Goal: Check status

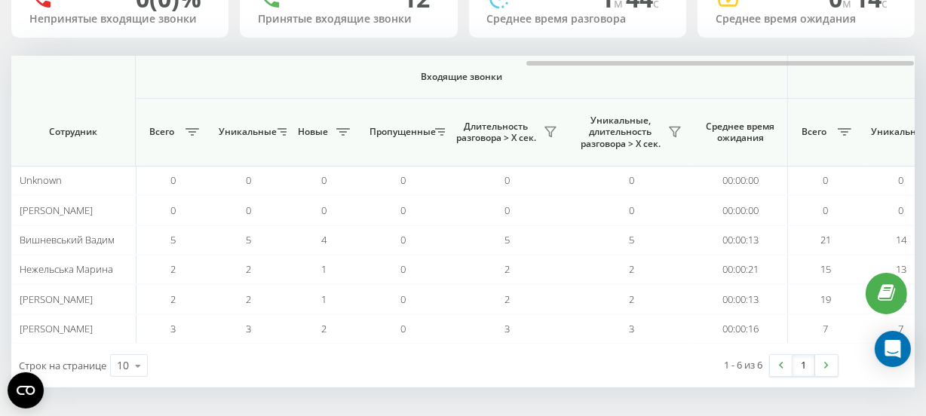
scroll to position [0, 1200]
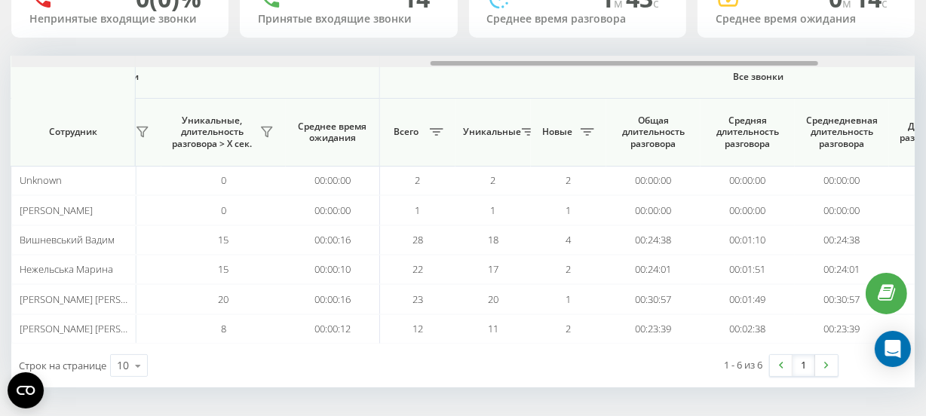
scroll to position [0, 1200]
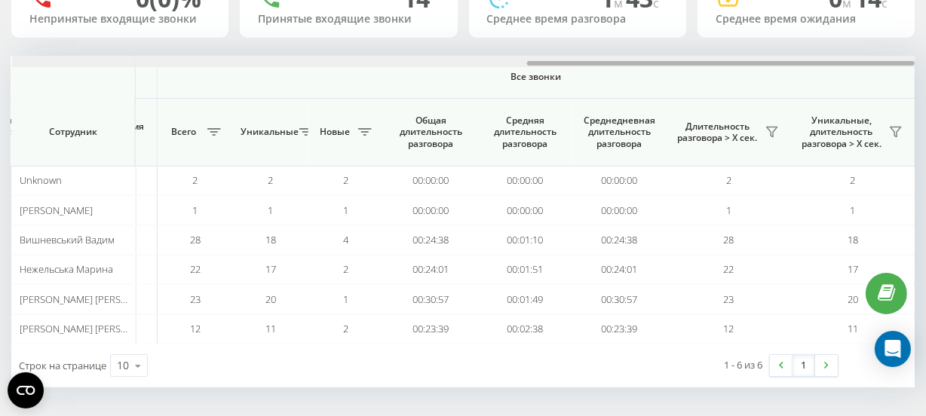
drag, startPoint x: 386, startPoint y: 60, endPoint x: 935, endPoint y: 87, distance: 549.7
click at [925, 87] on html "[DOMAIN_NAME] Проекты [DOMAIN_NAME] Дашборд Центр обращений Аналитика Ваши отче…" at bounding box center [463, 71] width 926 height 416
